Goal: Information Seeking & Learning: Learn about a topic

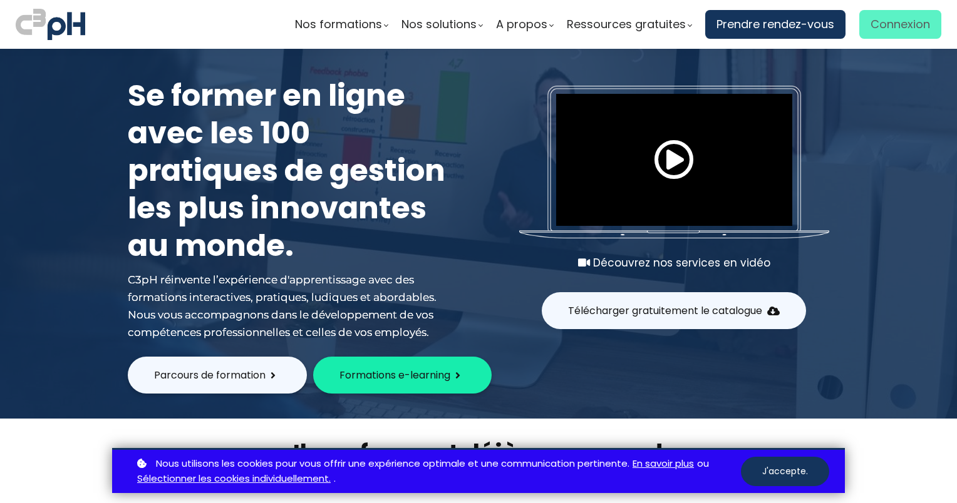
type input "[EMAIL_ADDRESS][DOMAIN_NAME]"
click at [892, 18] on span "Connexion" at bounding box center [899, 24] width 59 height 19
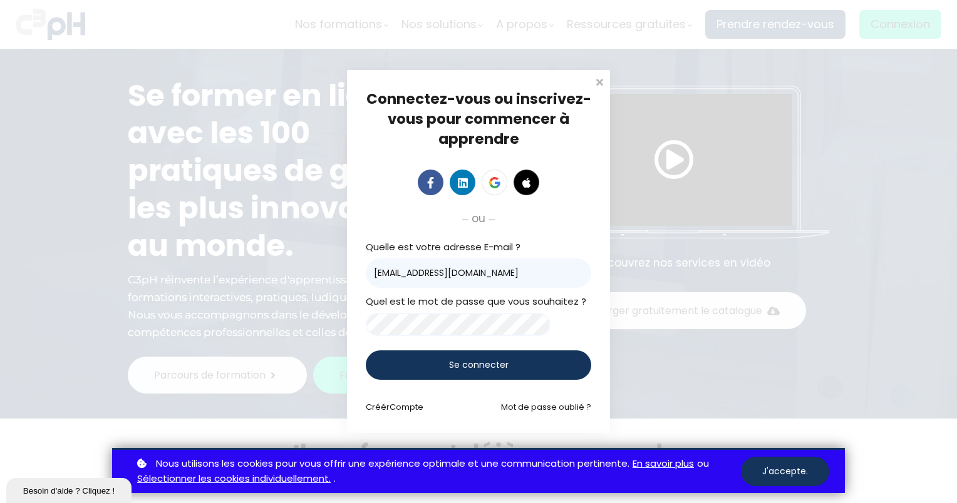
click at [464, 368] on span "Se connecter" at bounding box center [478, 365] width 59 height 13
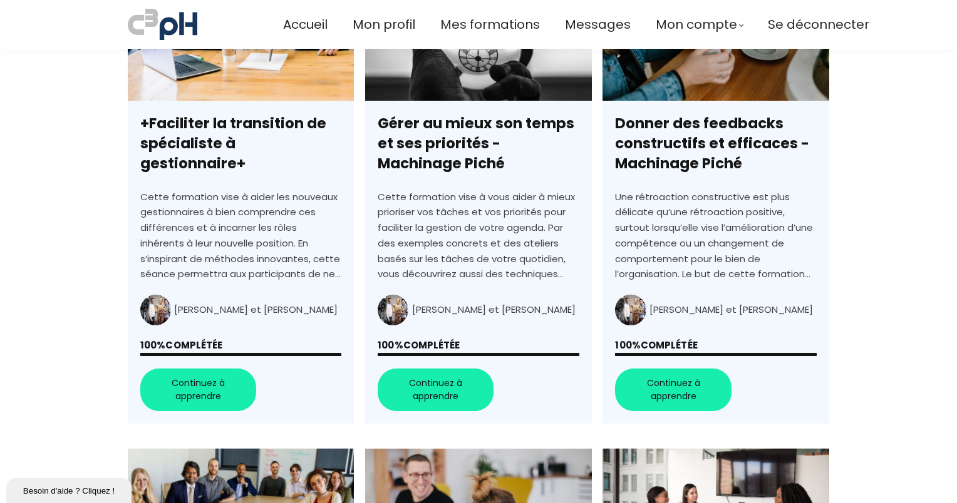
scroll to position [881, 0]
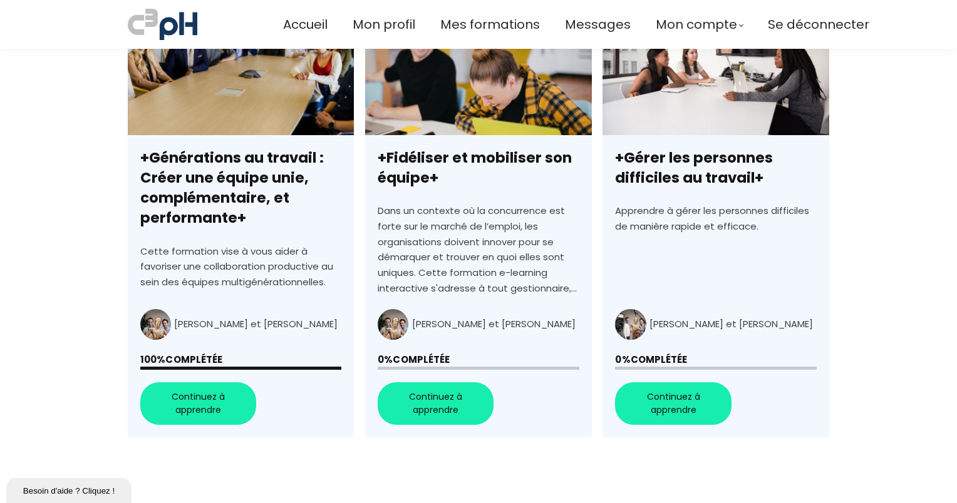
click at [426, 402] on link "+Fidéliser et mobiliser son équipe+" at bounding box center [478, 223] width 226 height 430
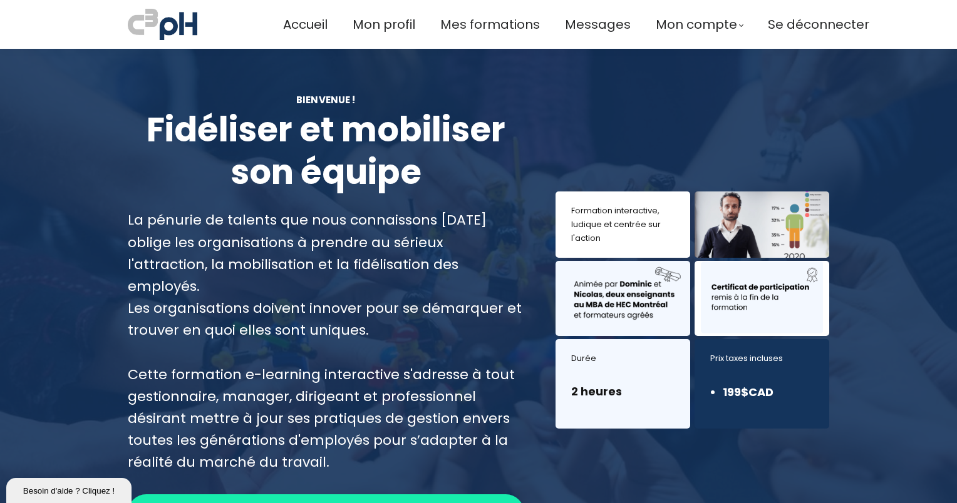
click at [336, 503] on span "Continuez à apprendre" at bounding box center [326, 513] width 115 height 16
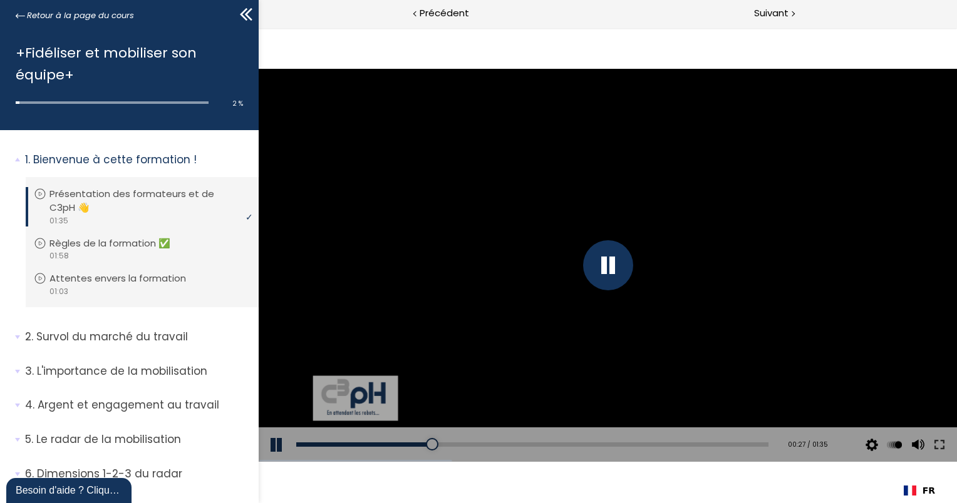
click at [584, 336] on div at bounding box center [607, 266] width 698 height 393
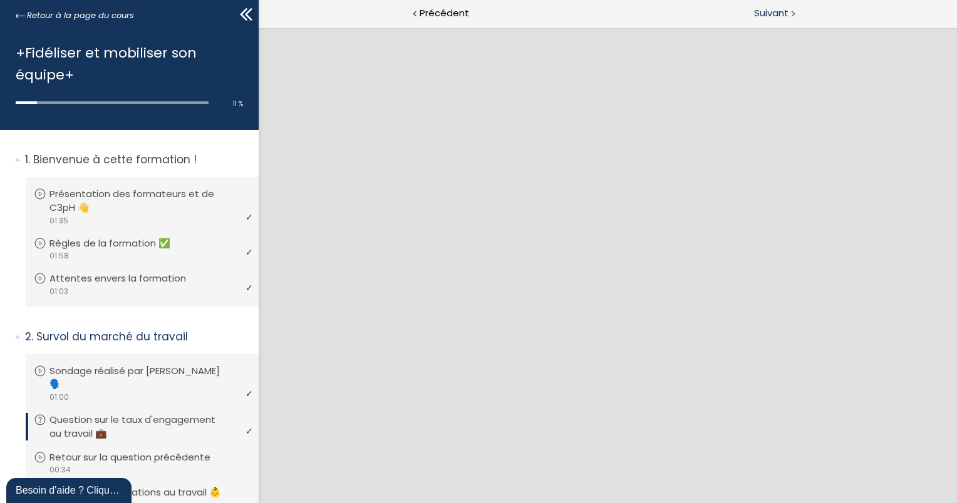
click at [787, 15] on span "Suivant" at bounding box center [771, 14] width 34 height 16
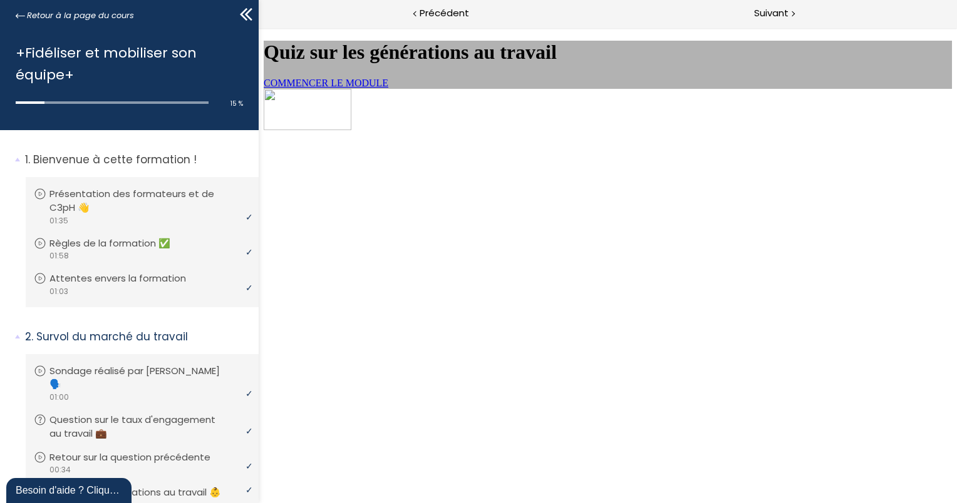
click at [388, 88] on link "COMMENCER LE MODULE" at bounding box center [325, 83] width 125 height 11
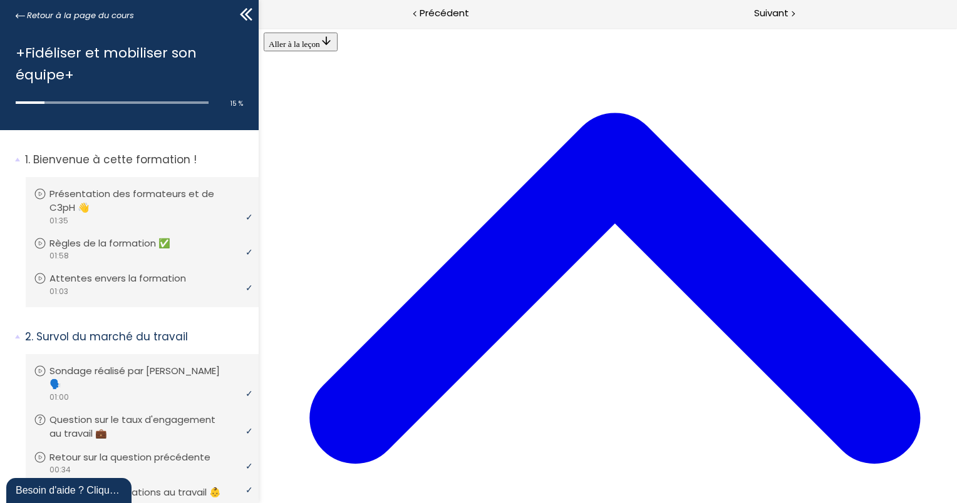
scroll to position [39, 0]
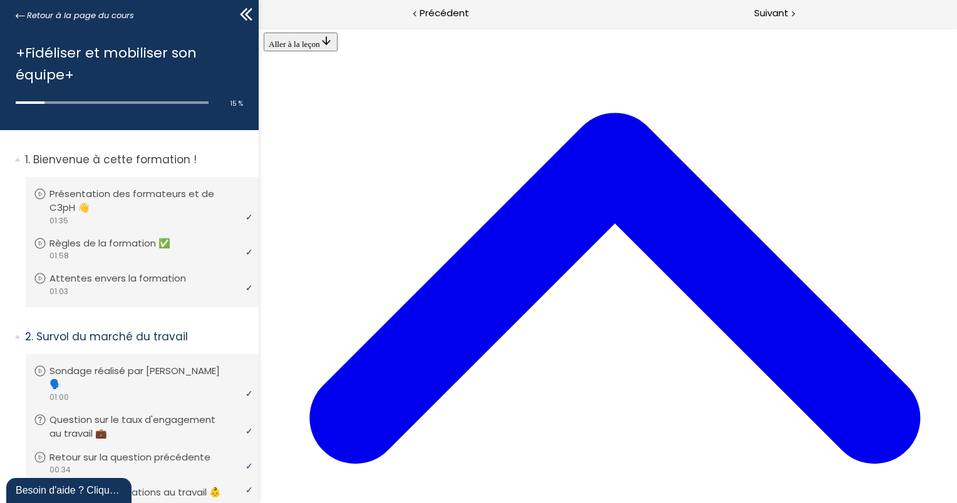
scroll to position [1537, 0]
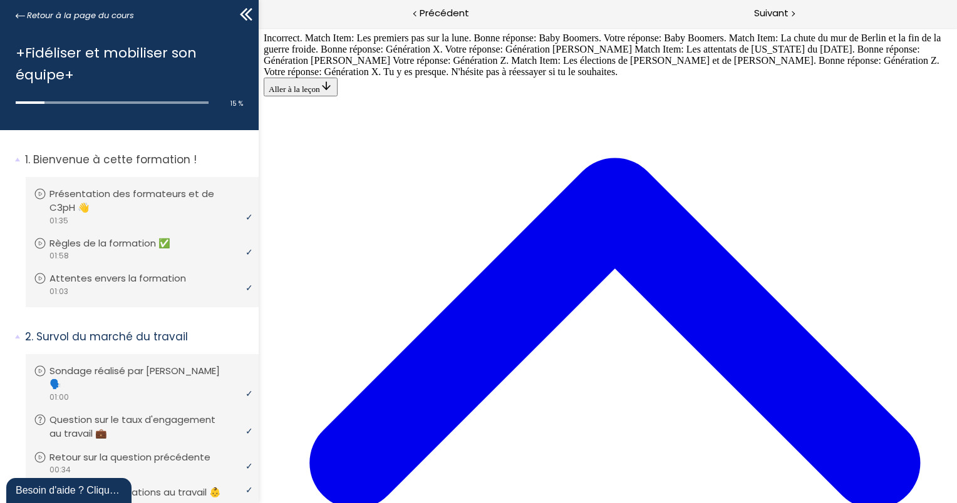
scroll to position [2665, 0]
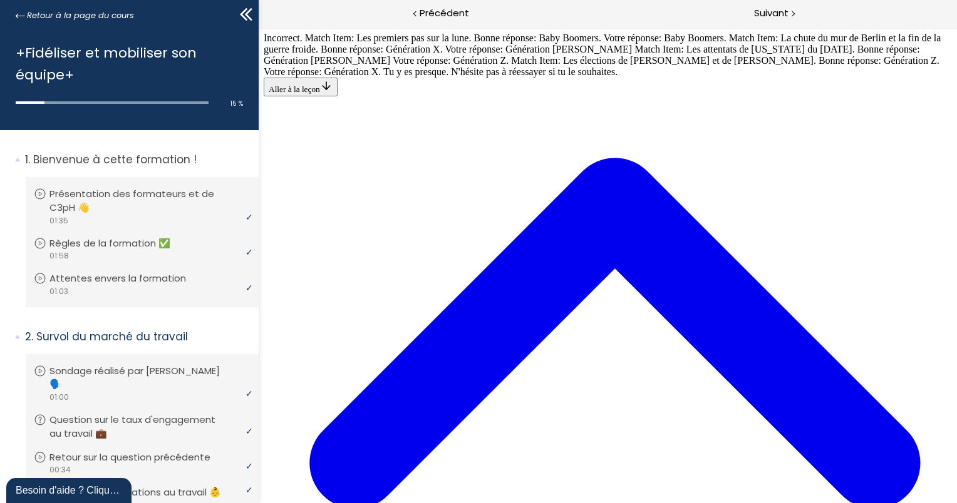
click at [784, 5] on div "Suivant" at bounding box center [781, 14] width 349 height 28
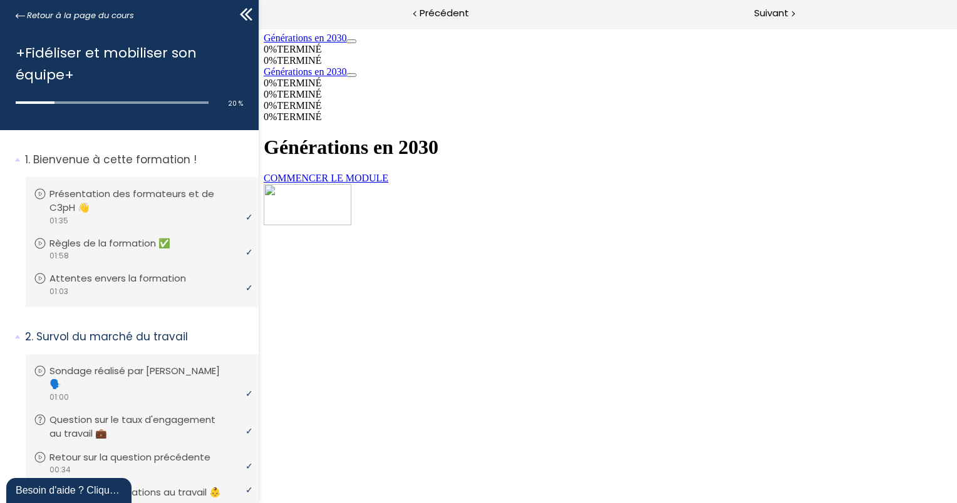
click at [388, 173] on link "COMMENCER LE MODULE" at bounding box center [325, 178] width 125 height 11
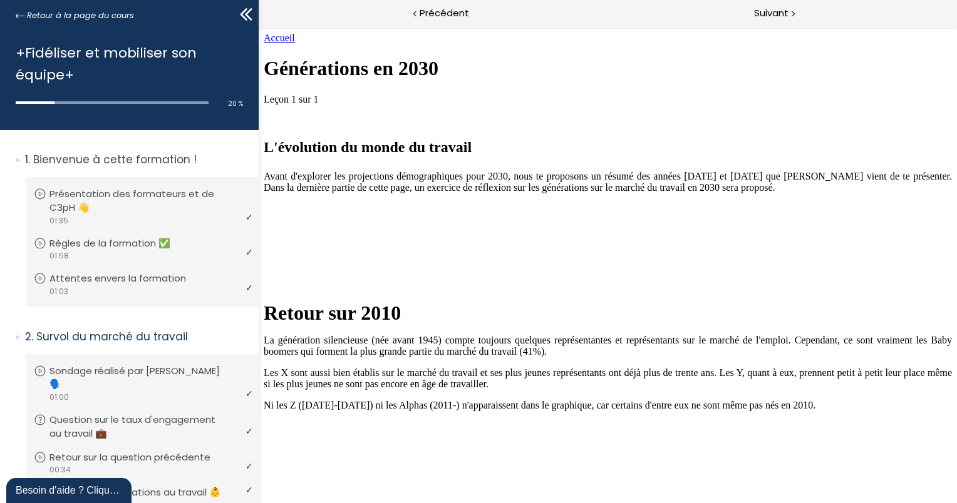
scroll to position [43, 0]
click at [770, 393] on div "Retour sur 2010 La génération silencieuse (née avant 1945) compte toujours quel…" at bounding box center [607, 357] width 688 height 194
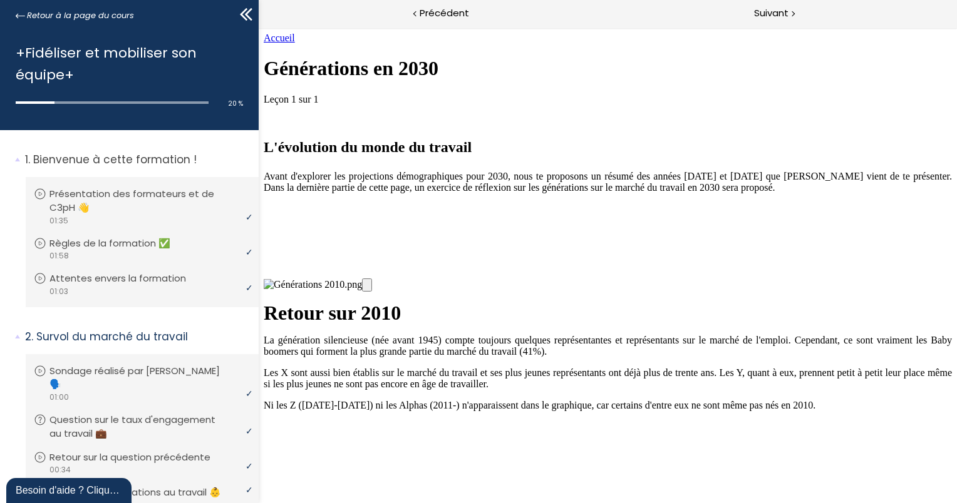
drag, startPoint x: 615, startPoint y: 202, endPoint x: 459, endPoint y: 378, distance: 235.1
drag, startPoint x: 593, startPoint y: 193, endPoint x: 740, endPoint y: 366, distance: 227.0
drag, startPoint x: 611, startPoint y: 205, endPoint x: 785, endPoint y: 384, distance: 249.3
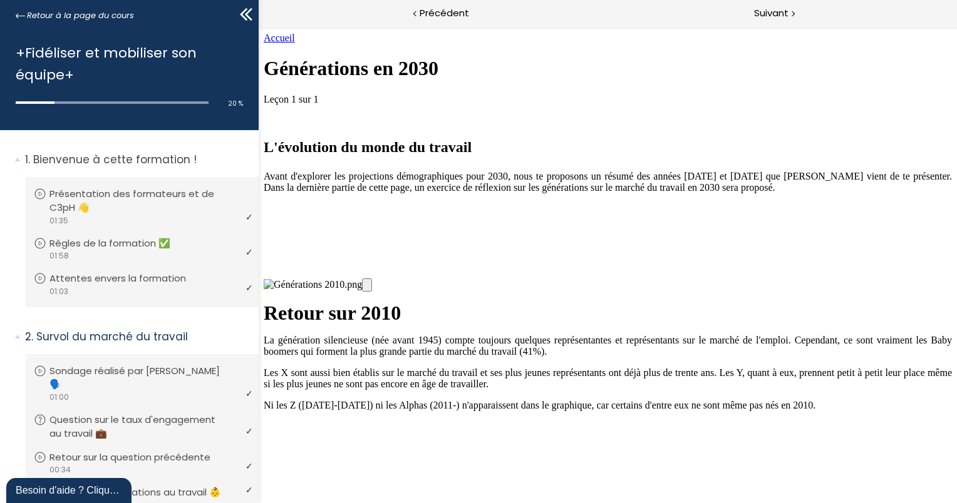
drag, startPoint x: 622, startPoint y: 205, endPoint x: 751, endPoint y: 375, distance: 212.8
drag, startPoint x: 607, startPoint y: 188, endPoint x: 472, endPoint y: 354, distance: 214.1
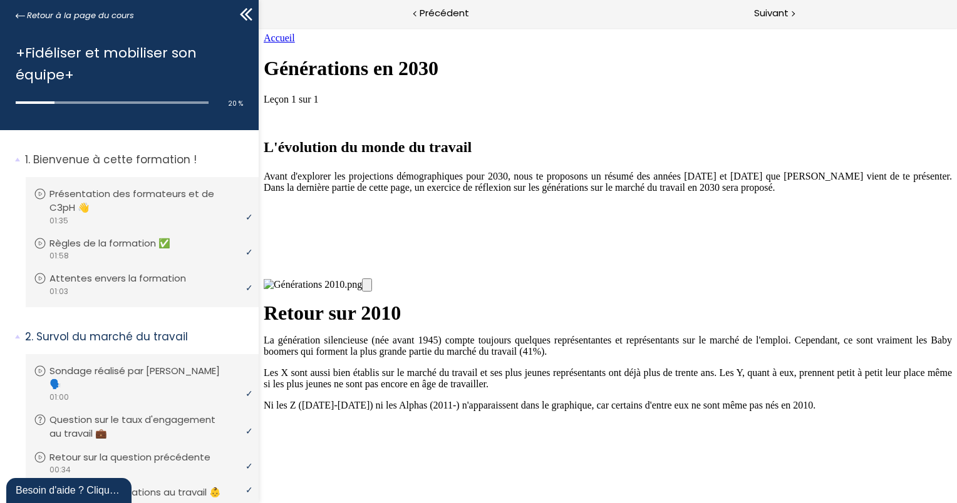
drag, startPoint x: 629, startPoint y: 215, endPoint x: 769, endPoint y: 381, distance: 216.4
drag, startPoint x: 637, startPoint y: 183, endPoint x: 498, endPoint y: 372, distance: 234.7
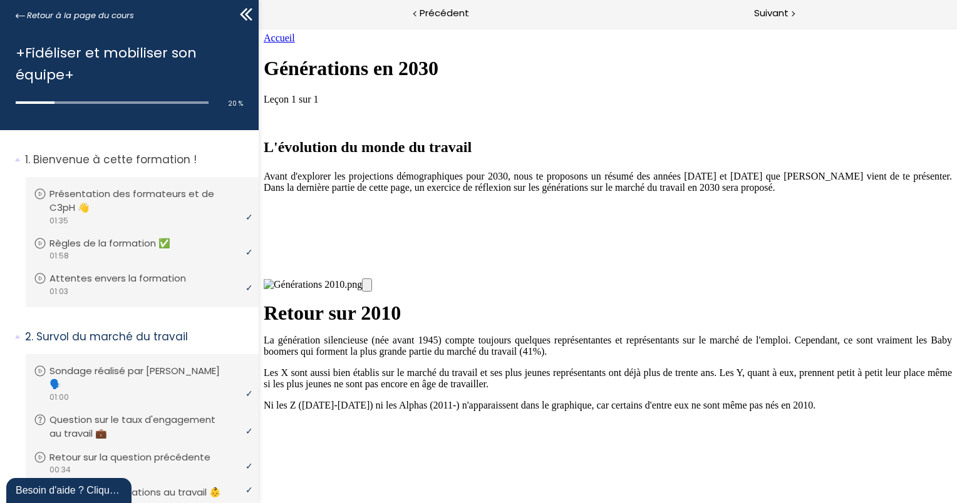
drag, startPoint x: 634, startPoint y: 215, endPoint x: 482, endPoint y: 410, distance: 247.5
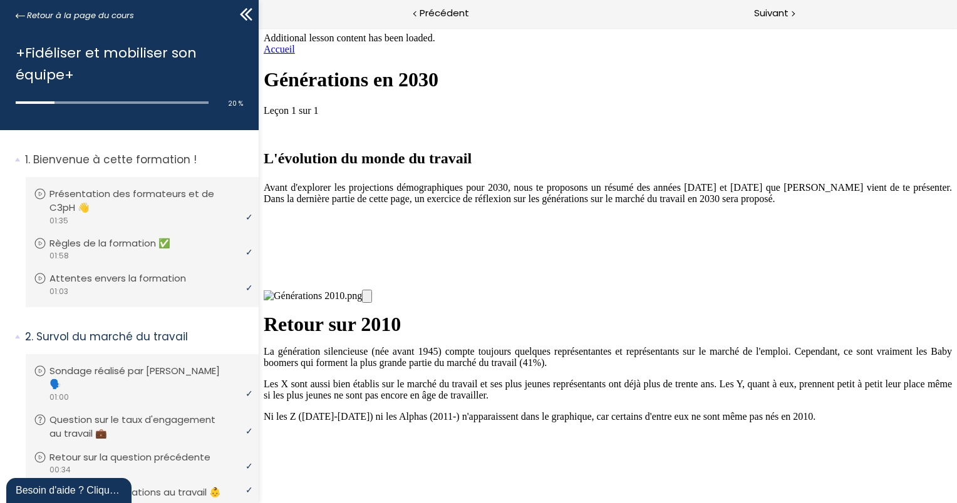
scroll to position [2313, 0]
click at [789, 9] on div "Suivant" at bounding box center [781, 14] width 349 height 28
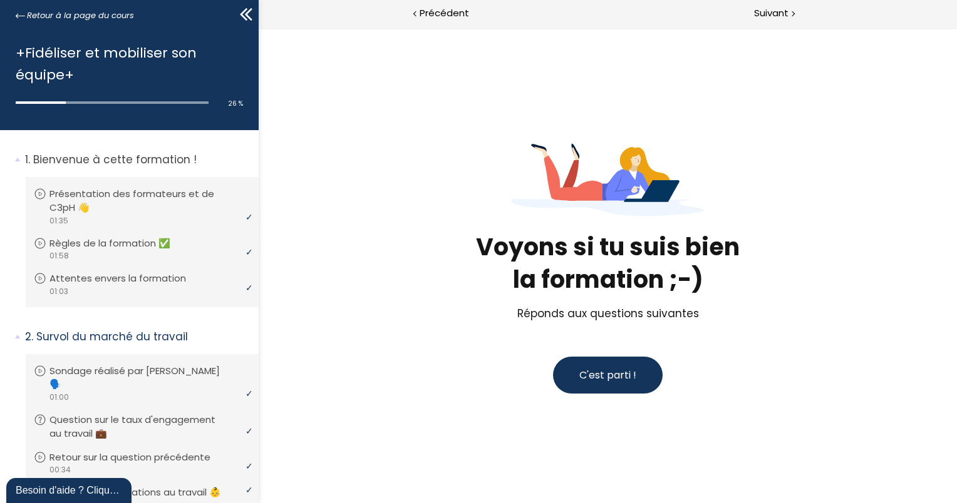
click at [626, 382] on span "C'est parti !" at bounding box center [607, 375] width 57 height 14
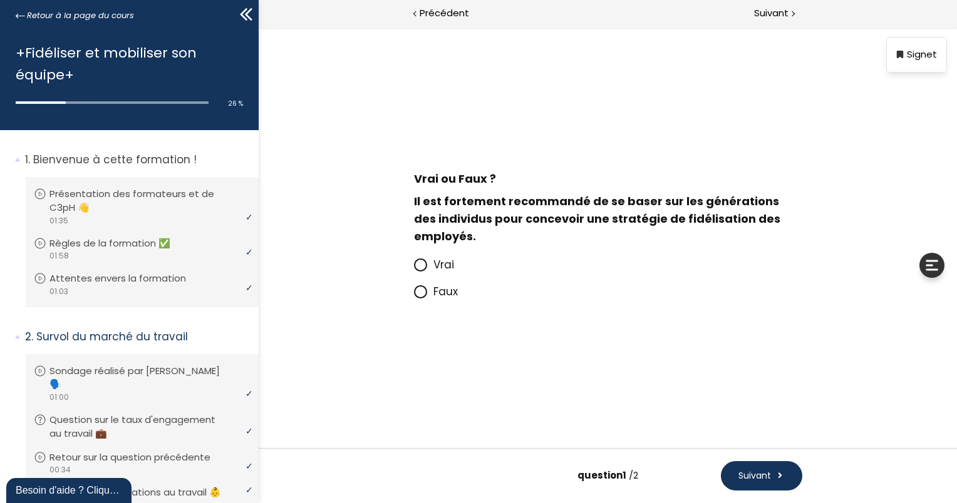
click at [420, 289] on icon at bounding box center [420, 292] width 11 height 11
click at [413, 296] on input "Faux" at bounding box center [413, 296] width 0 height 0
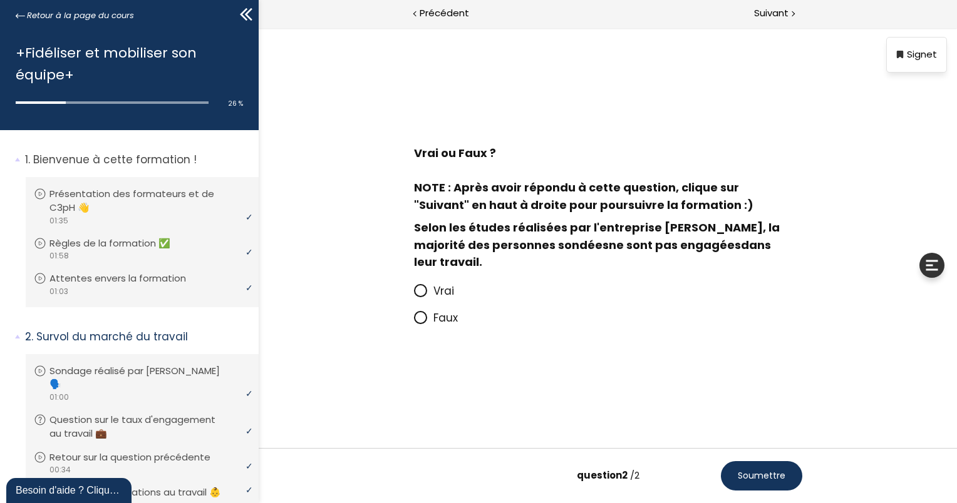
click at [420, 289] on span at bounding box center [419, 290] width 13 height 13
click at [413, 295] on input "Vrai" at bounding box center [413, 295] width 0 height 0
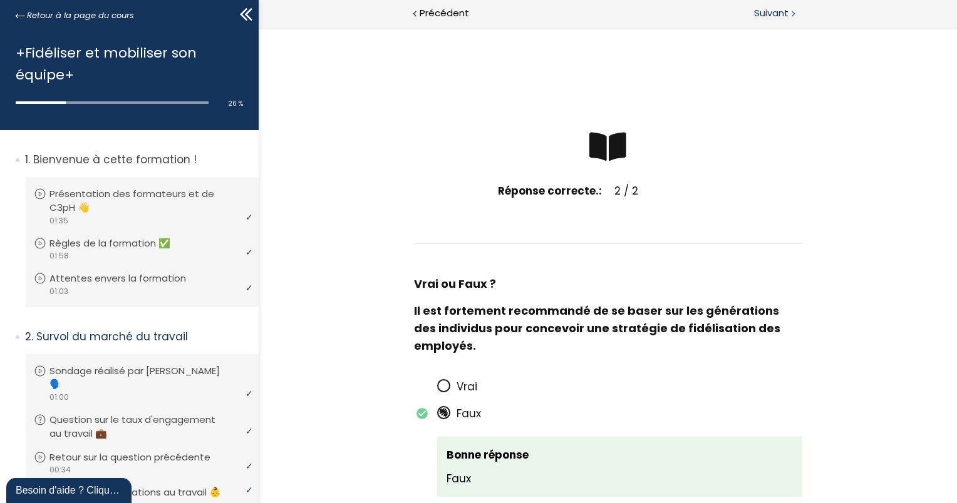
click at [771, 19] on span "Suivant" at bounding box center [771, 14] width 34 height 16
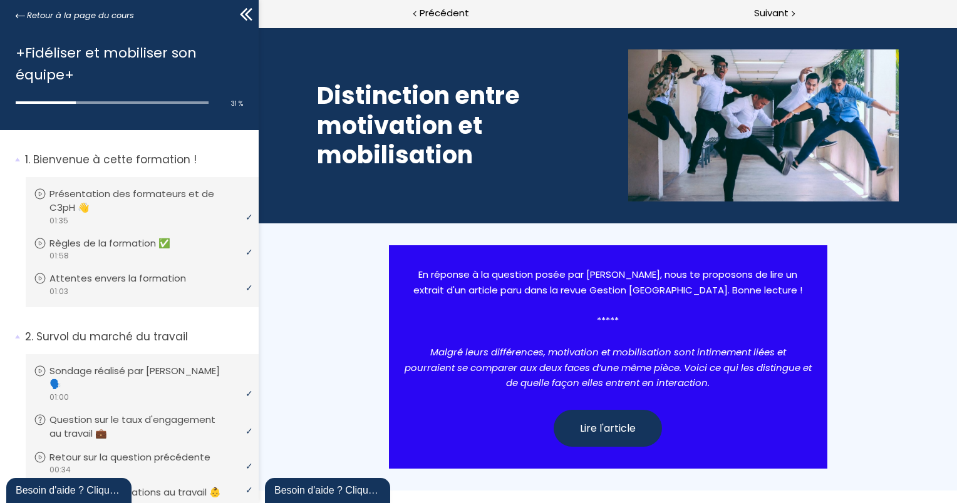
click at [680, 302] on div at bounding box center [607, 307] width 407 height 16
click at [621, 424] on span "Lire l'article" at bounding box center [607, 429] width 56 height 16
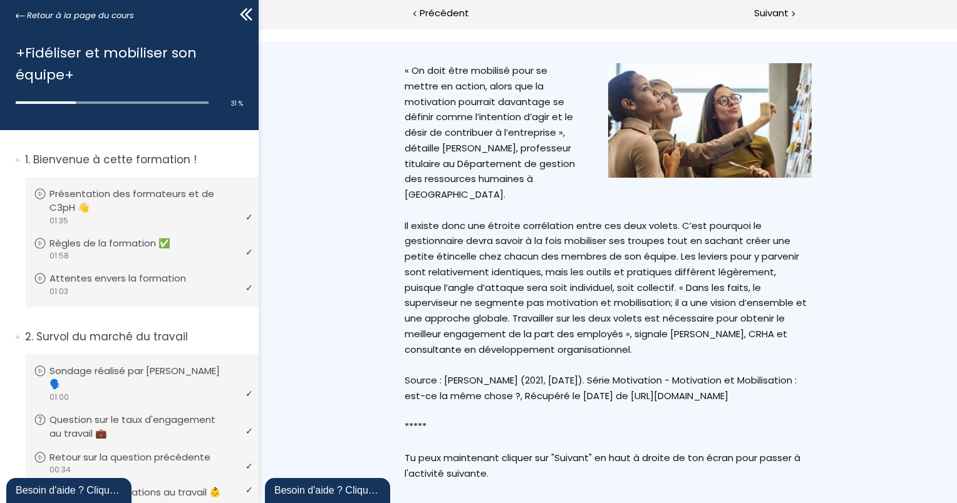
scroll to position [737, 0]
click at [769, 8] on span "Suivant" at bounding box center [771, 14] width 34 height 16
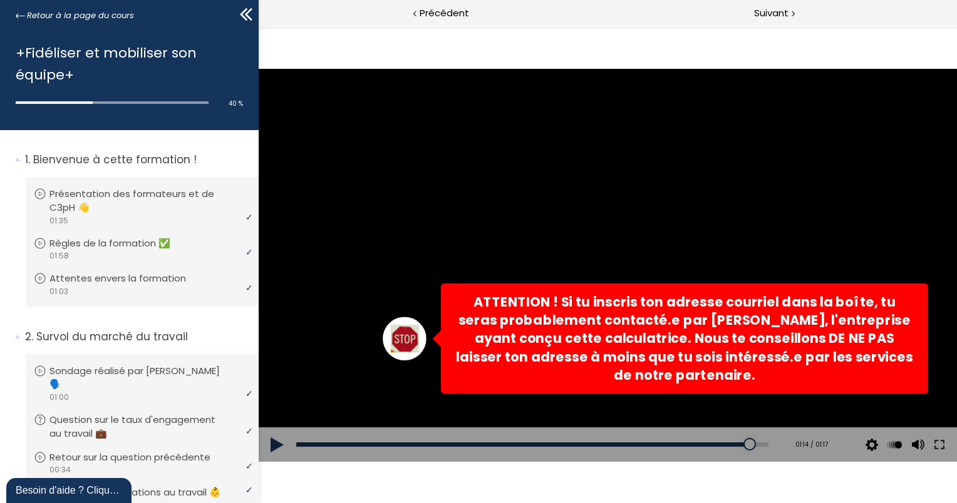
click at [271, 441] on button at bounding box center [277, 445] width 38 height 35
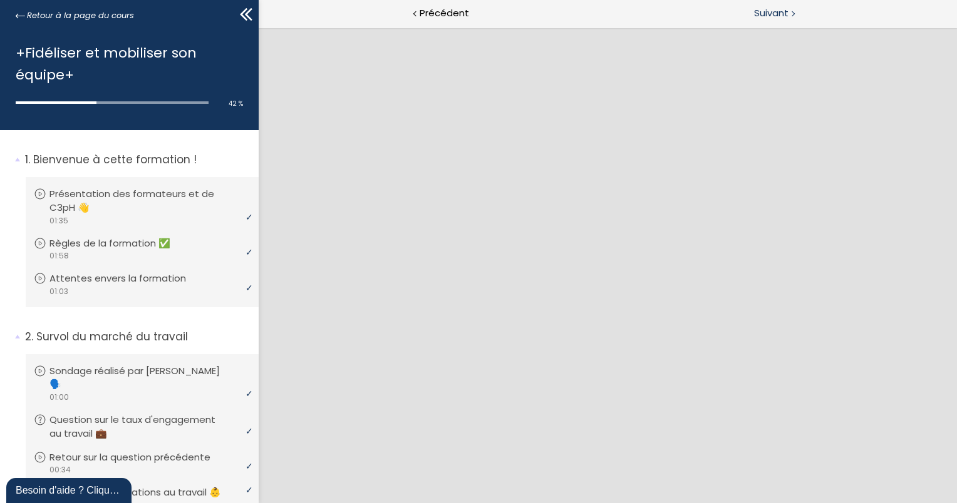
click at [789, 12] on div "Suivant" at bounding box center [781, 14] width 349 height 28
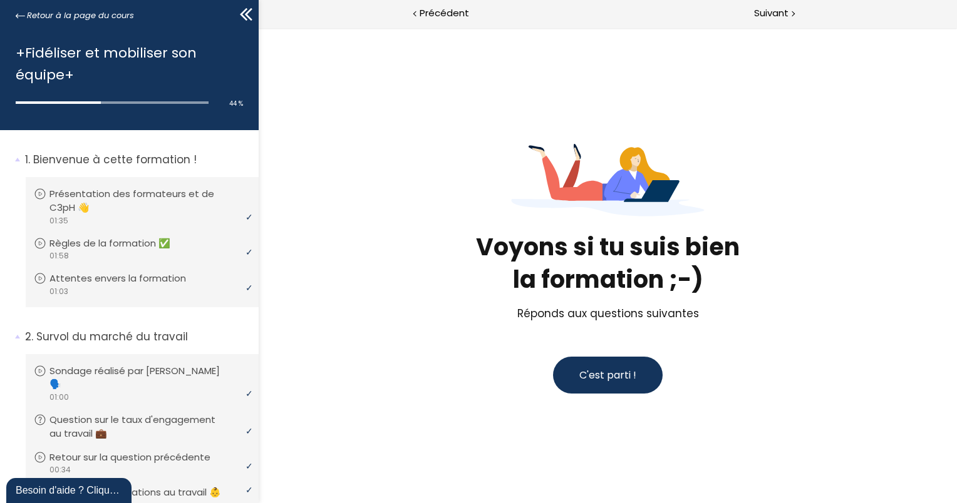
click at [625, 379] on span "C'est parti !" at bounding box center [607, 375] width 57 height 14
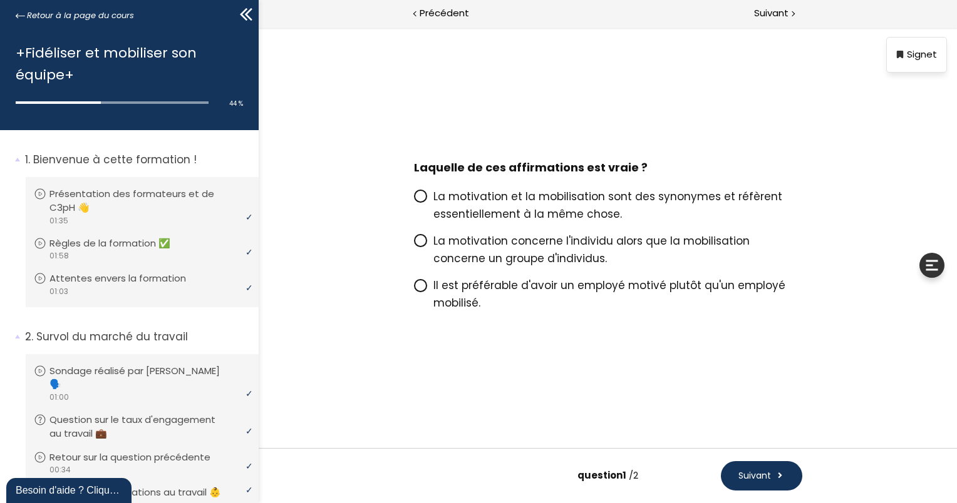
click at [430, 287] on span at bounding box center [422, 286] width 19 height 16
click at [413, 289] on input "Il est préférable d'avoir un employé motivé plutôt qu'un employé mobilisé." at bounding box center [413, 289] width 0 height 0
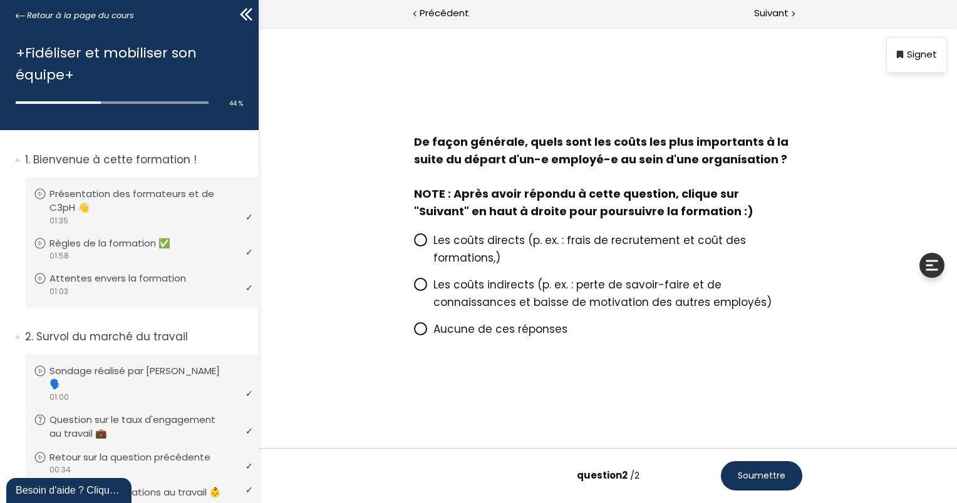
click at [508, 298] on span "Les coûts indirects (p. ex. : perte de savoir-faire et de connaissances et bais…" at bounding box center [602, 293] width 338 height 33
click at [413, 289] on input "Les coûts indirects (p. ex. : perte de savoir-faire et de connaissances et bais…" at bounding box center [413, 289] width 0 height 0
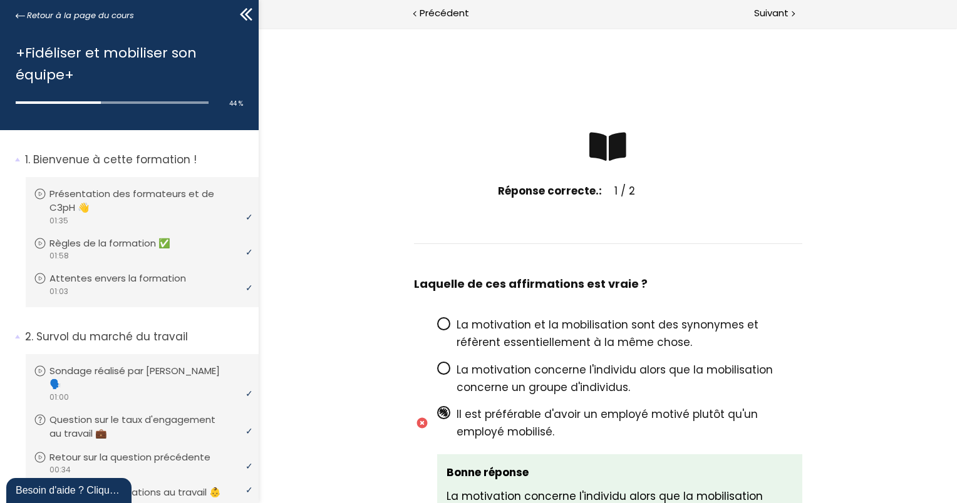
scroll to position [416, 0]
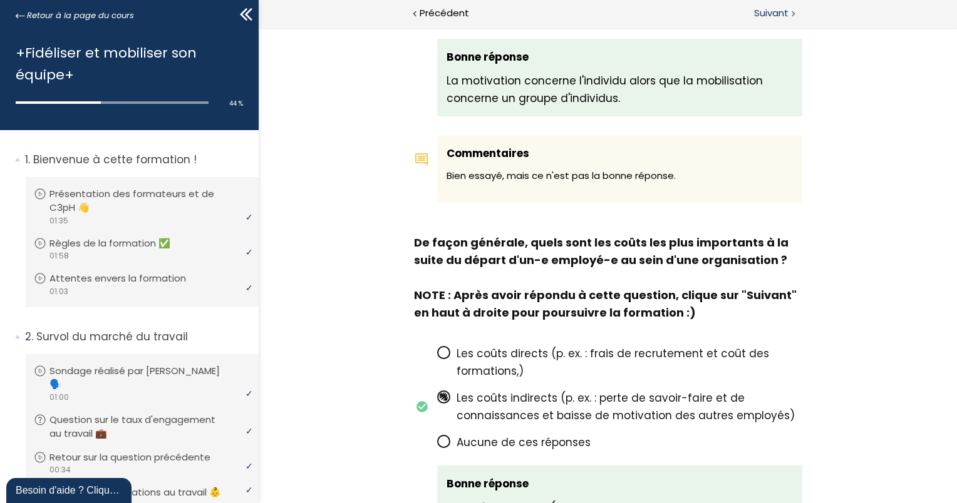
click at [782, 8] on span "Suivant" at bounding box center [771, 14] width 34 height 16
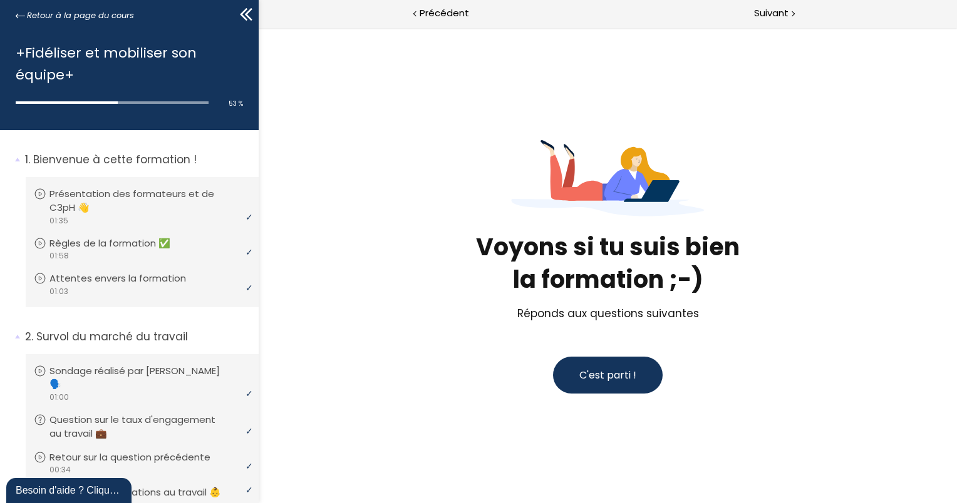
click at [594, 376] on span "C'est parti !" at bounding box center [607, 375] width 57 height 14
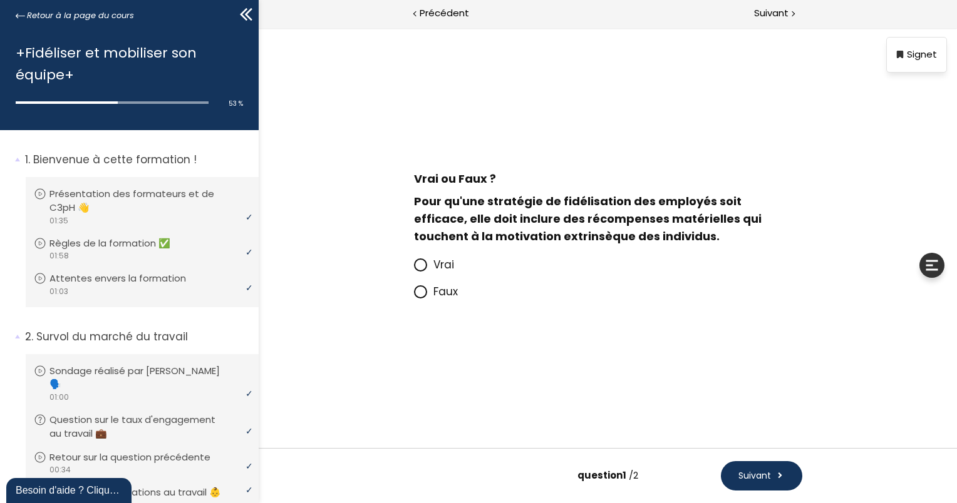
click at [423, 290] on icon at bounding box center [420, 292] width 8 height 8
click at [413, 296] on input "Faux" at bounding box center [413, 296] width 0 height 0
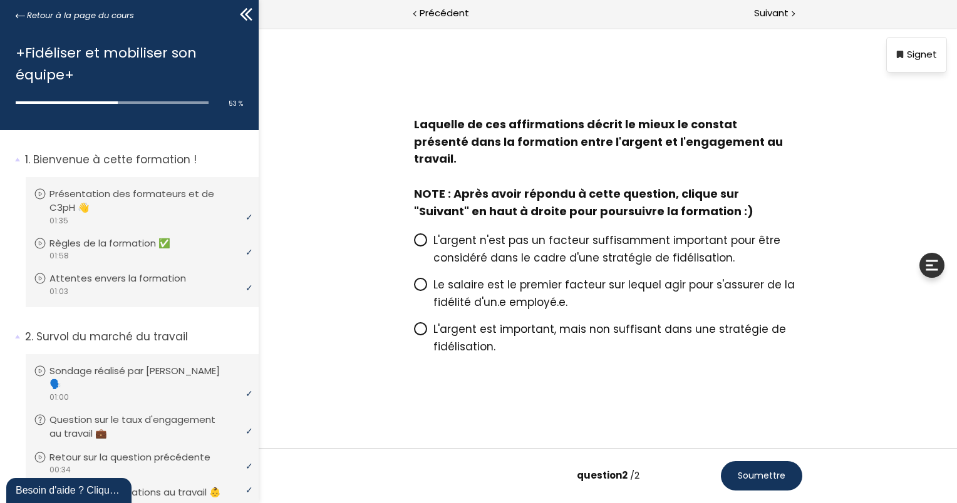
click at [451, 322] on span "L'argent est important, mais non suffisant dans une stratégie de fidélisation." at bounding box center [609, 338] width 353 height 33
click at [413, 333] on input "L'argent est important, mais non suffisant dans une stratégie de fidélisation." at bounding box center [413, 333] width 0 height 0
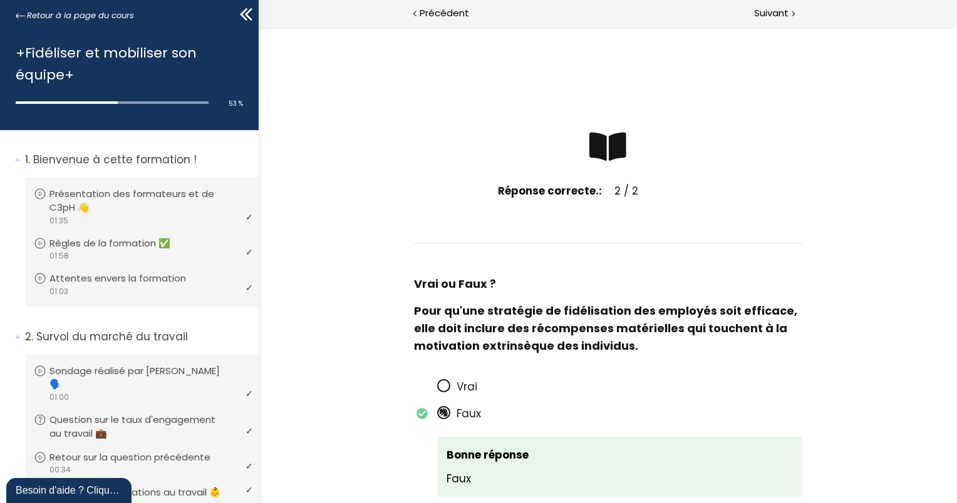
scroll to position [78, 0]
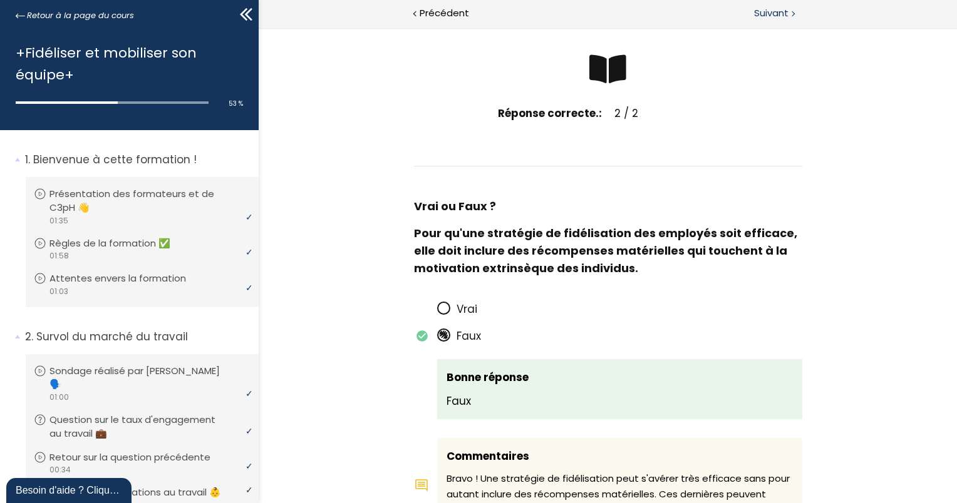
click at [773, 13] on span "Suivant" at bounding box center [771, 14] width 34 height 16
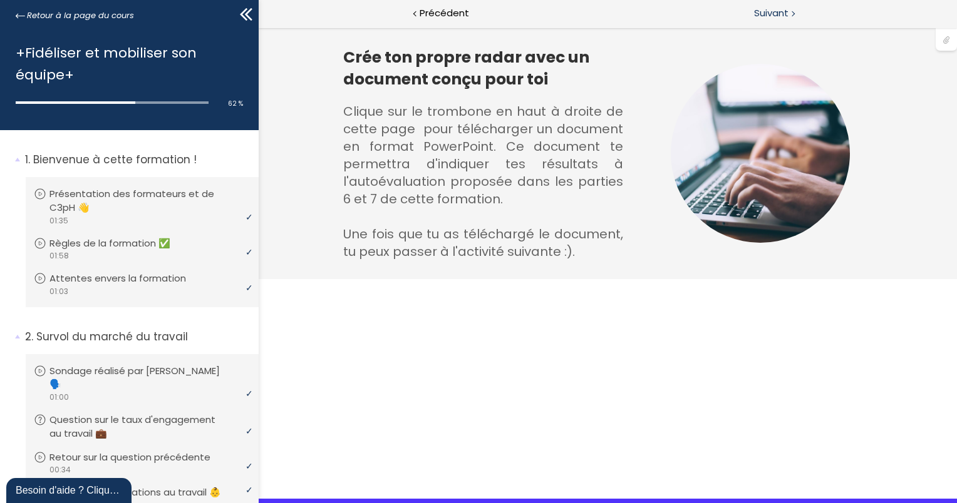
click at [788, 6] on span "Suivant" at bounding box center [771, 14] width 34 height 16
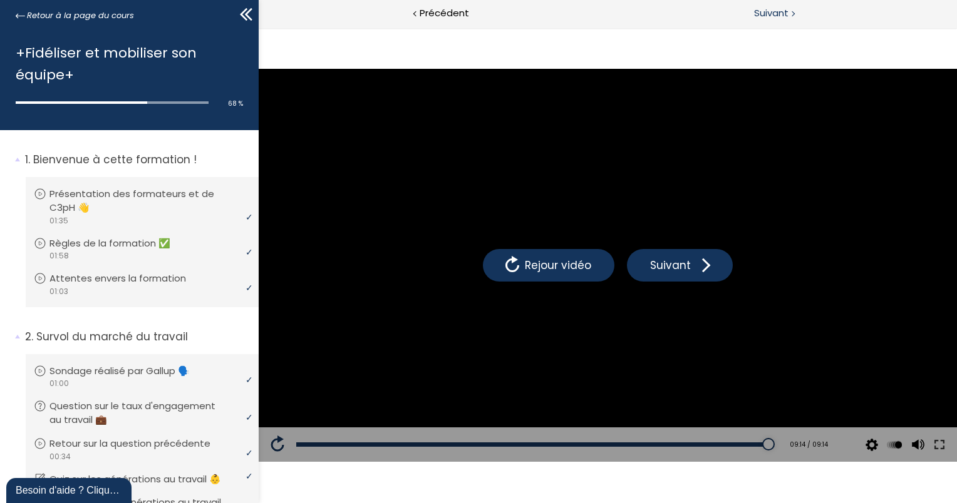
click at [766, 19] on span "Suivant" at bounding box center [771, 14] width 34 height 16
click at [781, 13] on span "Suivant" at bounding box center [771, 14] width 34 height 16
click at [756, 15] on span "Suivant" at bounding box center [771, 14] width 34 height 16
click at [784, 18] on span "Suivant" at bounding box center [771, 14] width 34 height 16
click at [771, 19] on span "Suivant" at bounding box center [771, 14] width 34 height 16
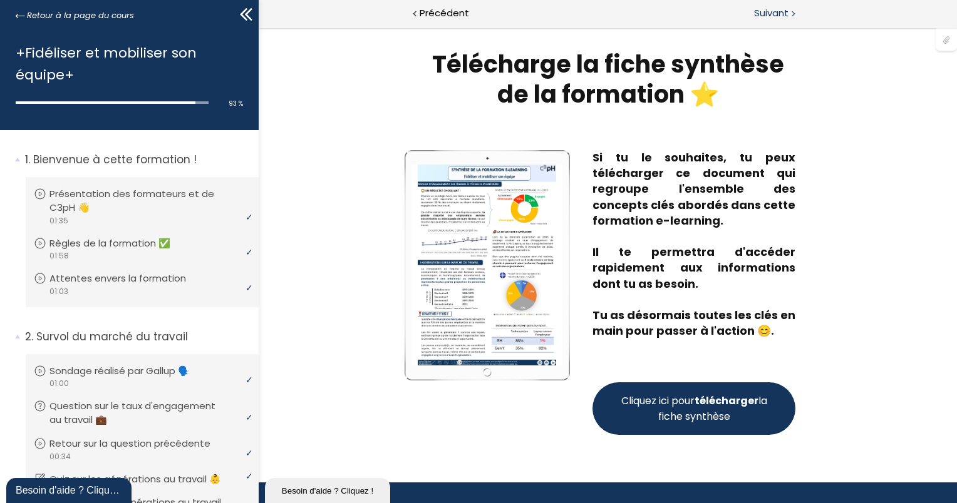
click at [770, 14] on span "Suivant" at bounding box center [771, 14] width 34 height 16
click at [786, 14] on span "Suivant" at bounding box center [771, 14] width 34 height 16
click at [791, 3] on div "Suivant" at bounding box center [781, 14] width 349 height 28
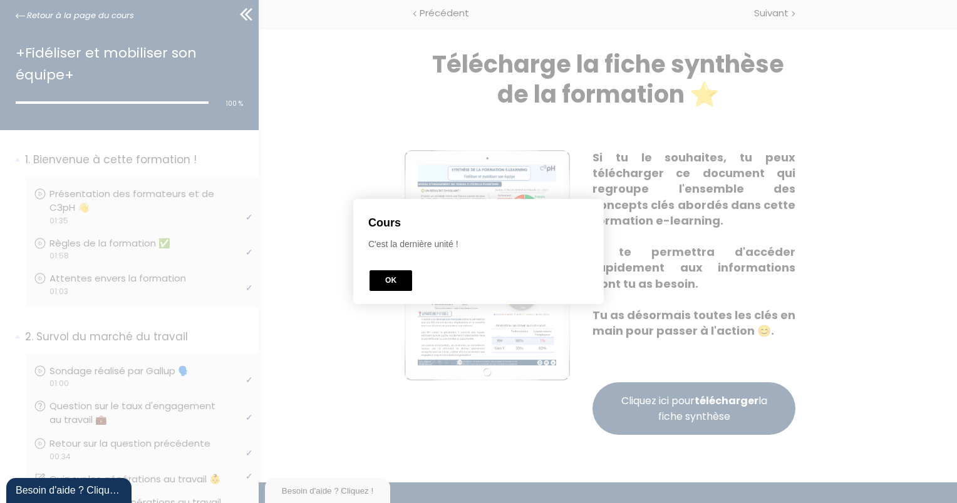
click at [388, 285] on button "OK" at bounding box center [390, 281] width 43 height 21
